Goal: Information Seeking & Learning: Learn about a topic

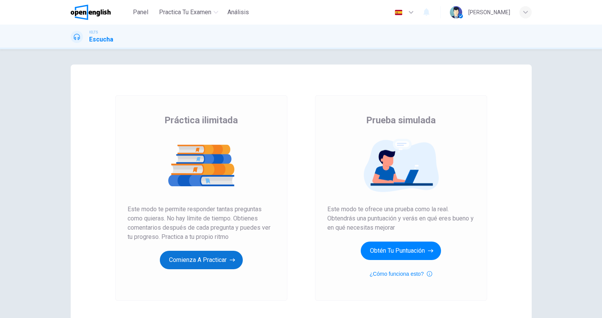
click at [186, 252] on button "Comienza a practicar" at bounding box center [201, 260] width 83 height 18
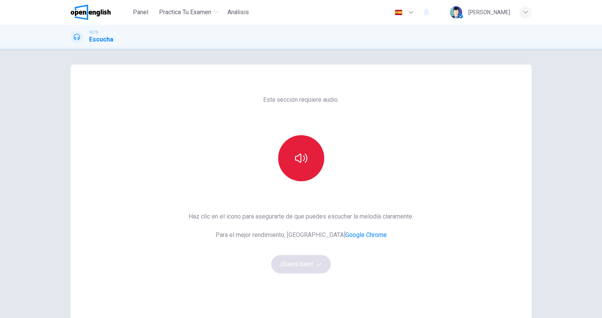
click at [298, 157] on icon "button" at bounding box center [301, 158] width 12 height 12
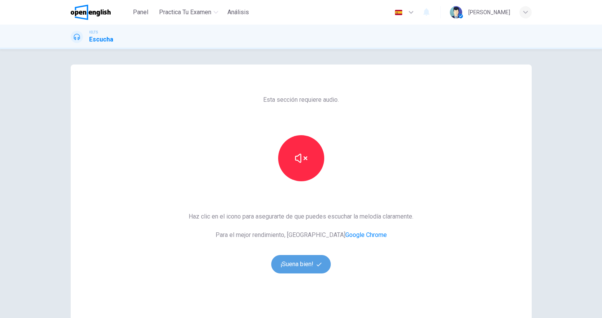
click at [311, 264] on button "¡Suena bien!" at bounding box center [301, 264] width 60 height 18
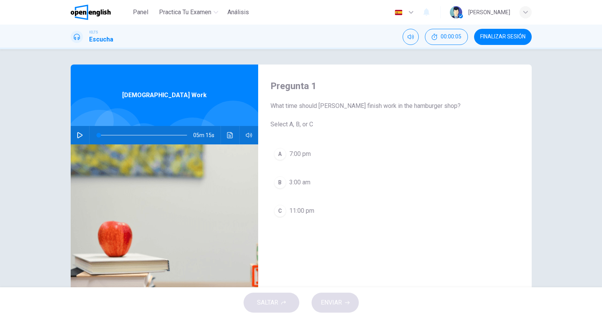
click at [77, 134] on icon "button" at bounding box center [80, 135] width 6 height 6
click at [111, 134] on span at bounding box center [113, 134] width 5 height 5
click at [79, 134] on icon "button" at bounding box center [80, 135] width 6 height 6
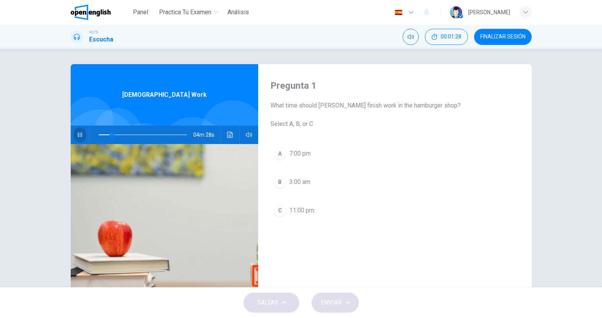
click at [80, 136] on icon "button" at bounding box center [80, 135] width 6 height 6
click at [79, 134] on icon "button" at bounding box center [80, 135] width 6 height 6
drag, startPoint x: 133, startPoint y: 134, endPoint x: 75, endPoint y: 136, distance: 58.4
click at [75, 136] on div "05m 15s" at bounding box center [164, 135] width 187 height 18
click at [78, 132] on icon "button" at bounding box center [80, 135] width 6 height 6
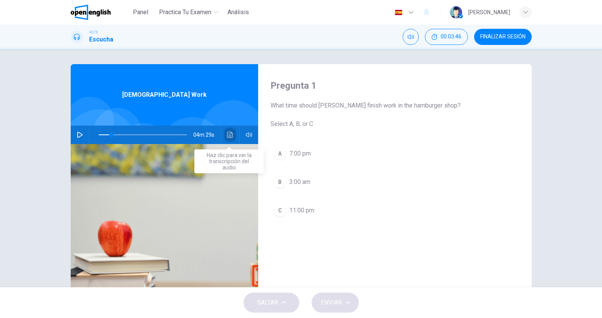
click at [232, 133] on icon "Haz clic para ver la transcripción del audio" at bounding box center [230, 135] width 6 height 6
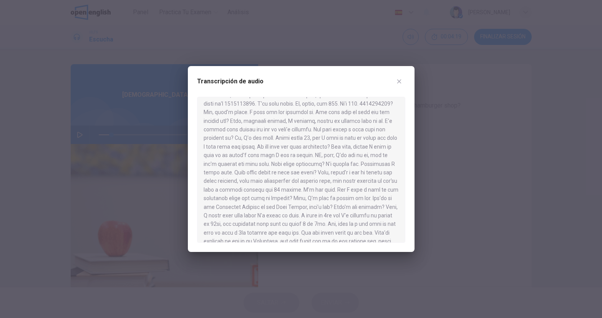
scroll to position [0, 0]
click at [430, 136] on div at bounding box center [301, 159] width 602 height 318
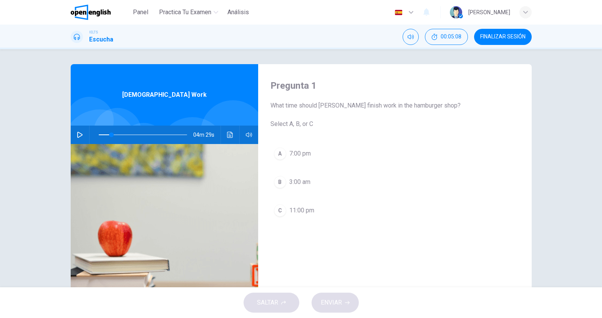
click at [230, 136] on icon "Haz clic para ver la transcripción del audio" at bounding box center [230, 135] width 6 height 6
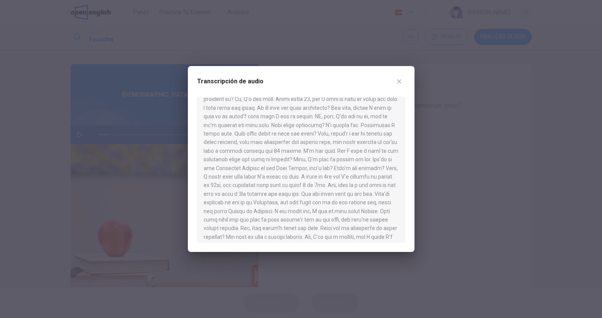
scroll to position [129, 0]
click at [479, 183] on div at bounding box center [301, 159] width 602 height 318
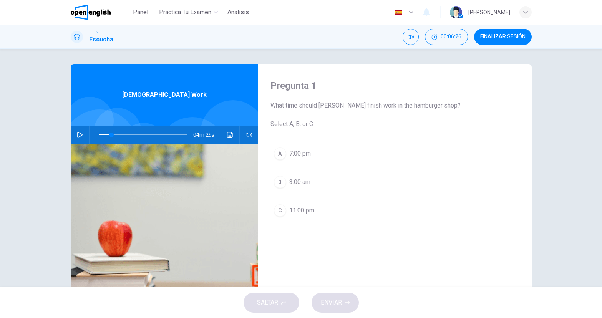
drag, startPoint x: 307, startPoint y: 205, endPoint x: 310, endPoint y: 227, distance: 22.2
click at [307, 206] on span "11:00 pm" at bounding box center [301, 210] width 25 height 9
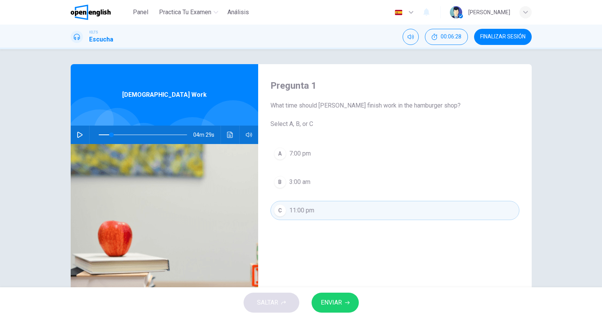
scroll to position [0, 0]
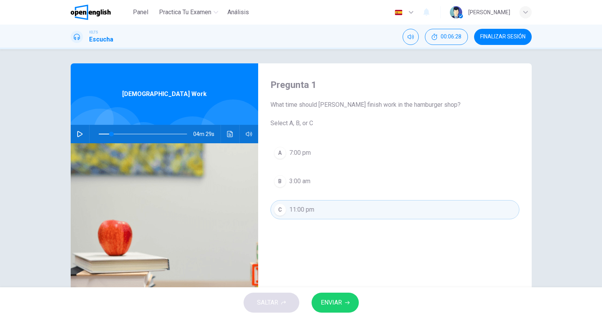
click at [343, 303] on button "ENVIAR" at bounding box center [334, 303] width 47 height 20
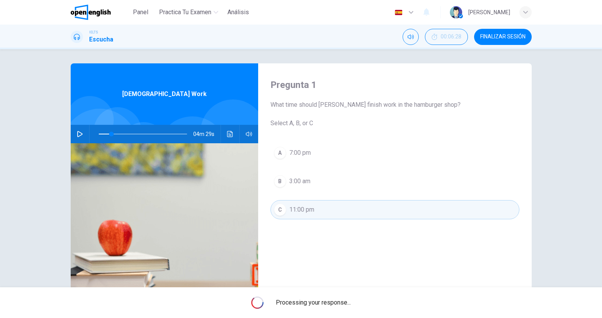
scroll to position [1, 0]
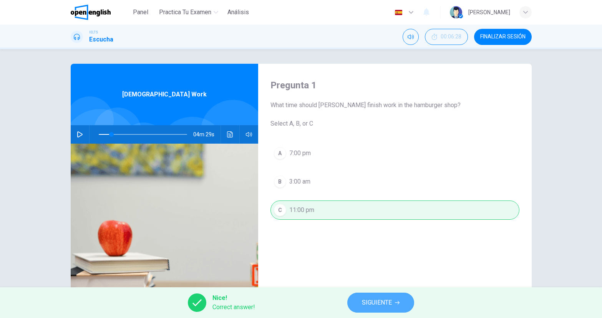
click at [386, 301] on span "SIGUIENTE" at bounding box center [377, 302] width 30 height 11
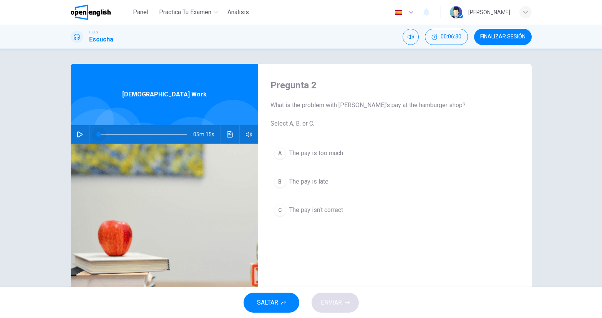
drag, startPoint x: 111, startPoint y: 134, endPoint x: 81, endPoint y: 132, distance: 30.0
click at [82, 132] on div "05m 15s" at bounding box center [164, 134] width 187 height 18
click at [77, 131] on icon "button" at bounding box center [80, 134] width 6 height 6
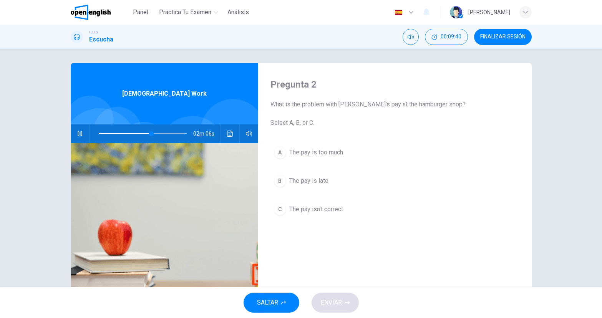
click at [321, 181] on span "The pay is late" at bounding box center [308, 180] width 39 height 9
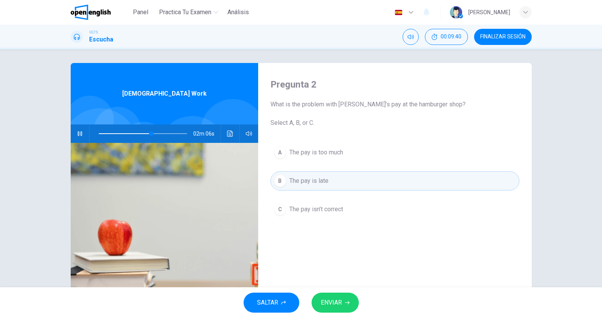
click at [345, 296] on button "ENVIAR" at bounding box center [334, 303] width 47 height 20
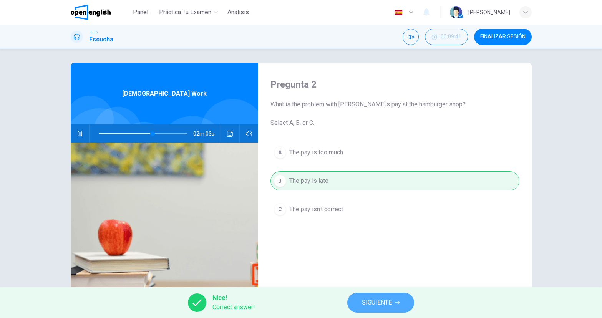
click at [382, 297] on span "SIGUIENTE" at bounding box center [377, 302] width 30 height 11
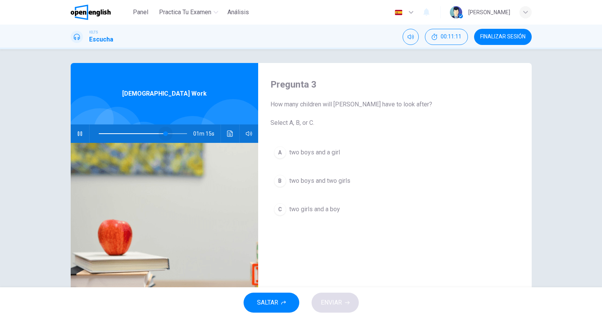
click at [165, 133] on span at bounding box center [143, 133] width 88 height 11
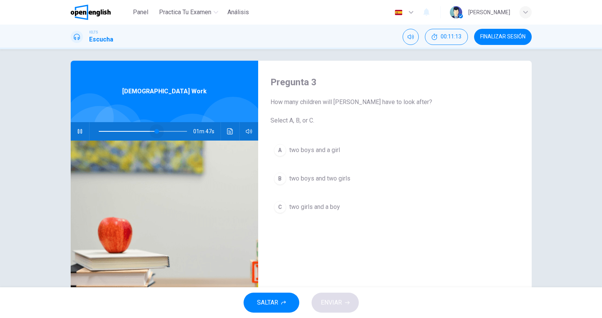
click at [156, 131] on span at bounding box center [143, 131] width 88 height 11
click at [338, 205] on span "two girls and a boy" at bounding box center [314, 206] width 51 height 9
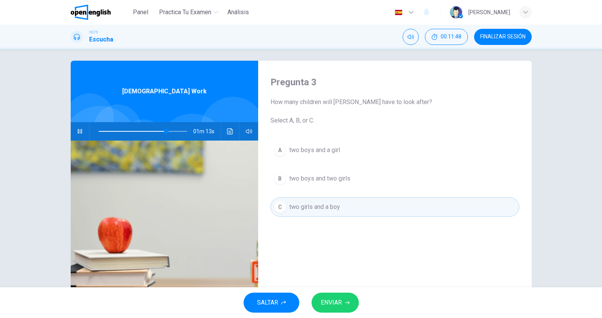
click at [339, 309] on button "ENVIAR" at bounding box center [334, 303] width 47 height 20
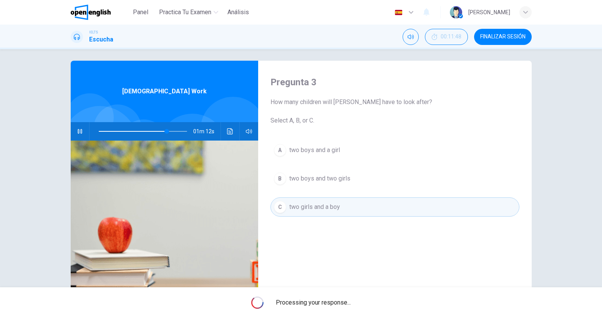
type input "**"
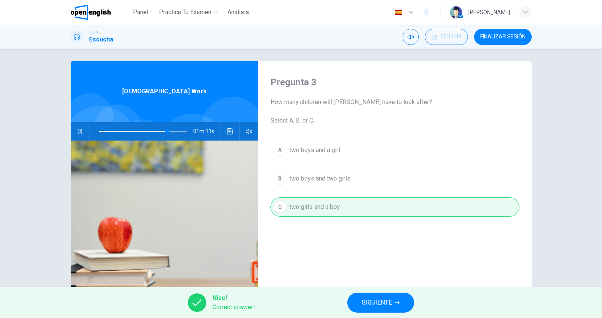
click at [391, 310] on button "SIGUIENTE" at bounding box center [380, 303] width 67 height 20
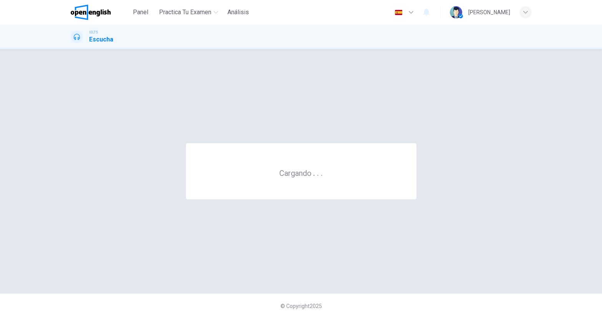
scroll to position [0, 0]
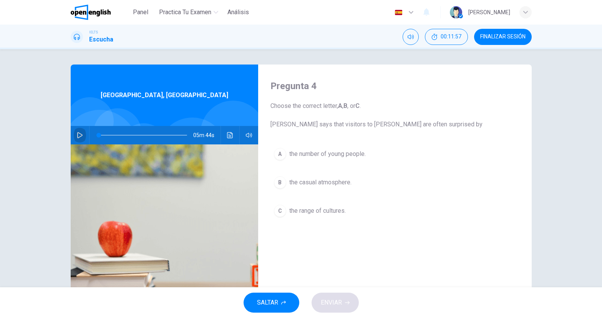
click at [77, 134] on icon "button" at bounding box center [80, 135] width 6 height 6
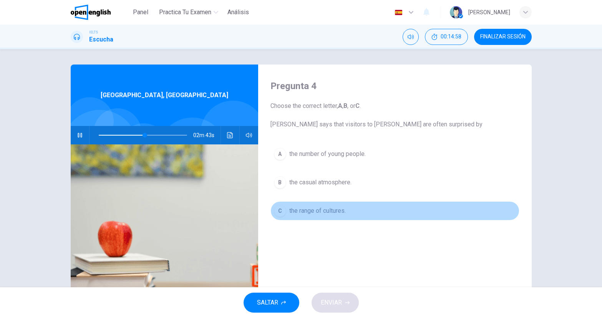
click at [318, 212] on span "the range of cultures." at bounding box center [317, 210] width 56 height 9
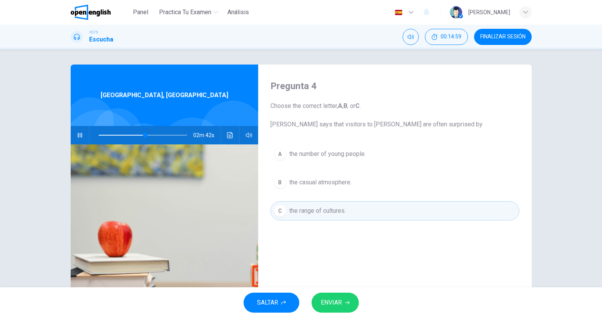
click at [335, 306] on span "ENVIAR" at bounding box center [331, 302] width 21 height 11
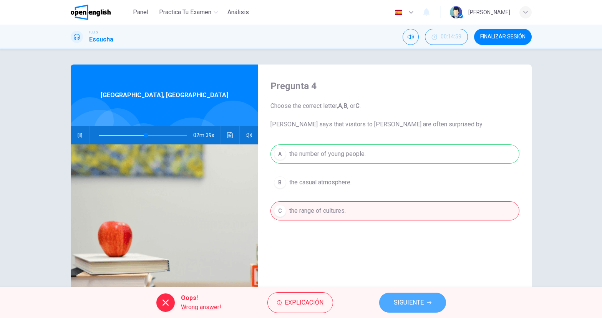
click at [416, 311] on button "SIGUIENTE" at bounding box center [412, 303] width 67 height 20
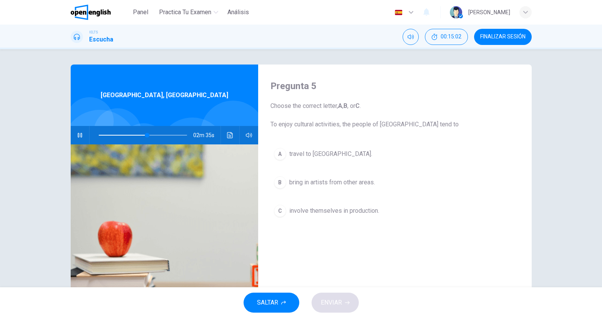
scroll to position [3, 0]
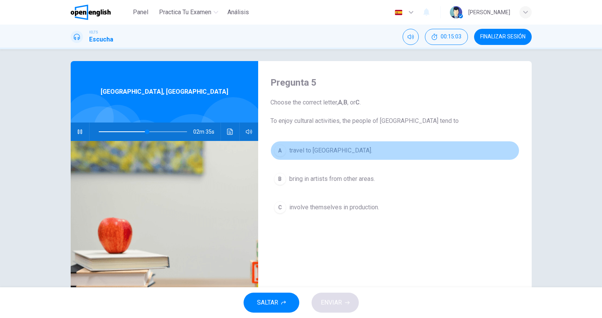
click at [346, 158] on button "A travel to southern [GEOGRAPHIC_DATA]." at bounding box center [394, 150] width 249 height 19
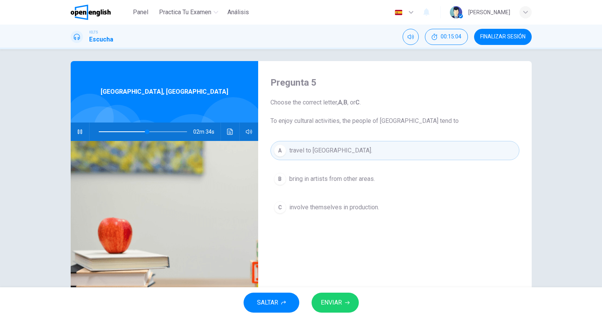
click at [334, 300] on span "ENVIAR" at bounding box center [331, 302] width 21 height 11
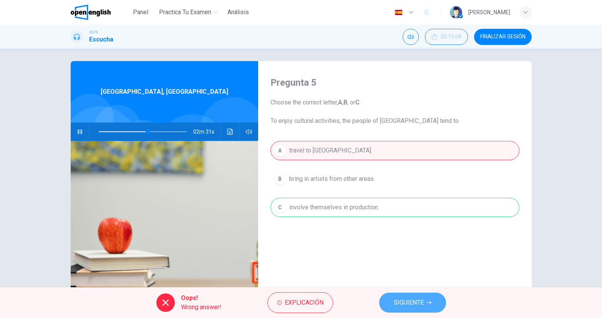
drag, startPoint x: 411, startPoint y: 304, endPoint x: 407, endPoint y: 303, distance: 4.4
click at [411, 304] on span "SIGUIENTE" at bounding box center [409, 302] width 30 height 11
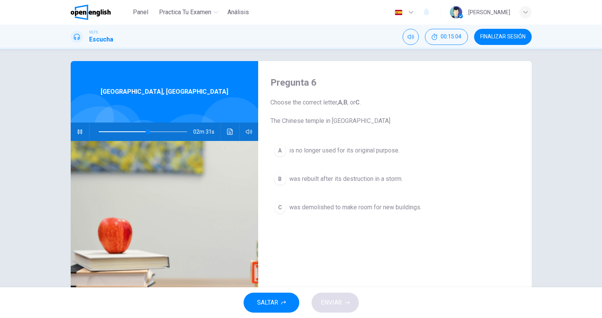
type input "**"
click at [496, 39] on span "FINALIZAR SESIÓN" at bounding box center [502, 37] width 45 height 6
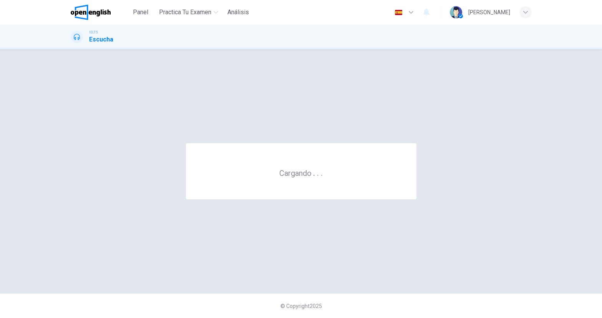
scroll to position [0, 0]
